Goal: Information Seeking & Learning: Understand process/instructions

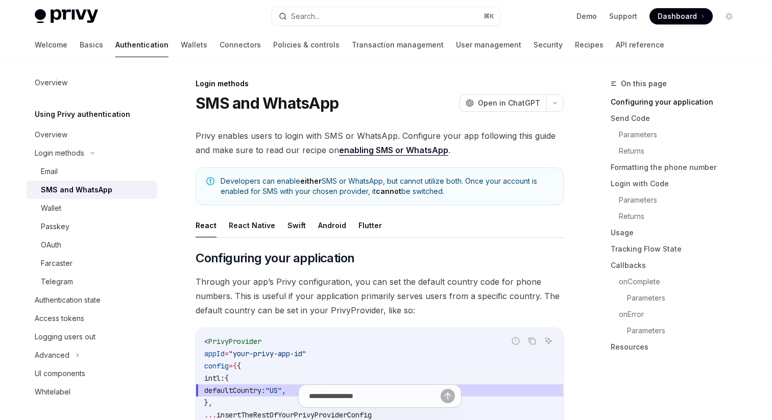
click at [392, 152] on link "enabling SMS or WhatsApp" at bounding box center [393, 150] width 109 height 11
type textarea "*"
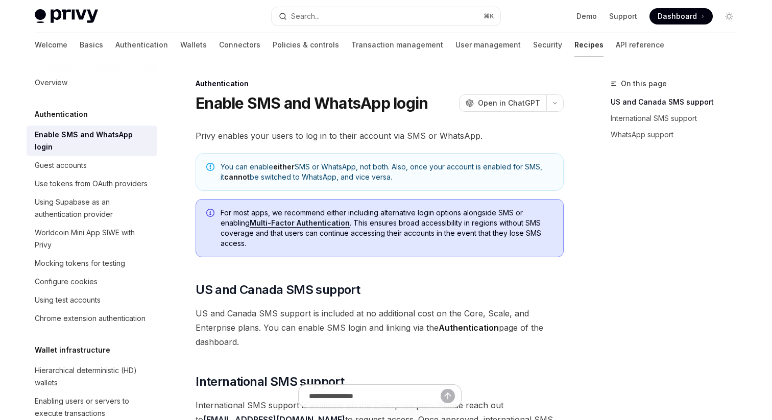
click at [73, 113] on h5 "Authentication" at bounding box center [61, 114] width 53 height 12
click at [77, 115] on h5 "Authentication" at bounding box center [61, 114] width 53 height 12
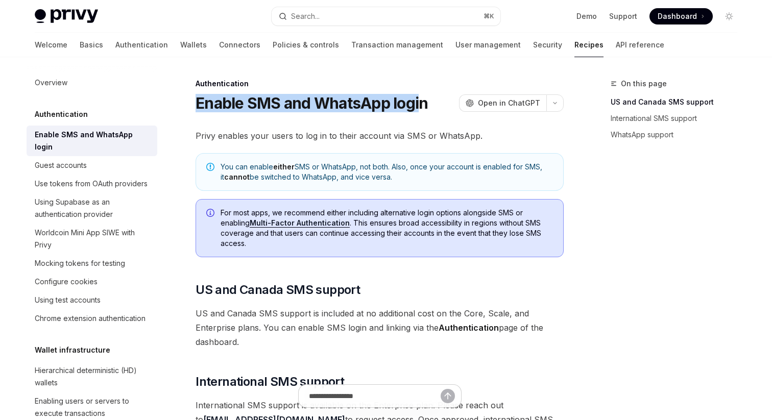
drag, startPoint x: 176, startPoint y: 95, endPoint x: 422, endPoint y: 98, distance: 246.1
click at [422, 98] on h1 "Enable SMS and WhatsApp login" at bounding box center [312, 103] width 232 height 18
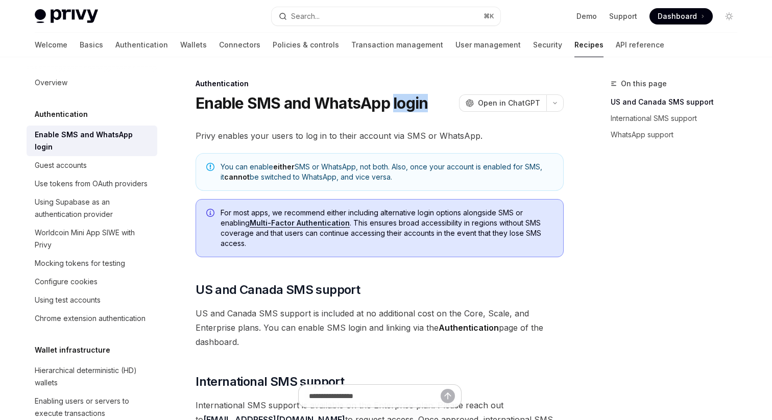
click at [422, 98] on h1 "Enable SMS and WhatsApp login" at bounding box center [312, 103] width 232 height 18
